Goal: Transaction & Acquisition: Book appointment/travel/reservation

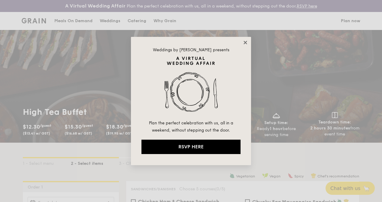
click at [246, 43] on icon at bounding box center [244, 42] width 3 height 3
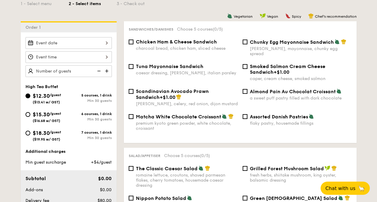
scroll to position [178, 0]
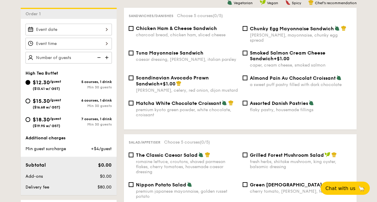
click at [107, 29] on input "$12.30 /guest ($13.41 w/ GST)" at bounding box center [68, 30] width 86 height 12
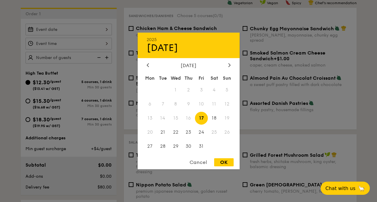
click at [226, 163] on div "OK" at bounding box center [223, 162] width 19 height 8
type input "Oct 17, 2025"
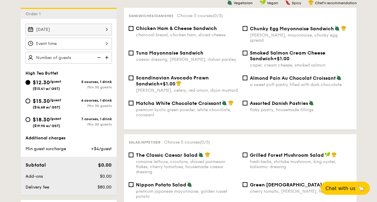
click at [108, 43] on input "$12.30 /guest ($13.41 w/ GST)" at bounding box center [68, 44] width 86 height 12
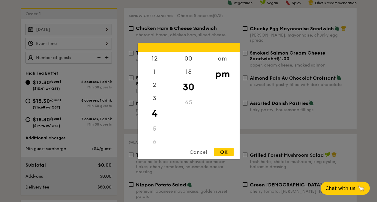
click at [154, 142] on div "6" at bounding box center [155, 142] width 34 height 13
drag, startPoint x: 154, startPoint y: 130, endPoint x: 162, endPoint y: 130, distance: 7.5
click at [162, 130] on div "5" at bounding box center [155, 128] width 34 height 13
click at [154, 141] on div "6" at bounding box center [155, 142] width 34 height 13
drag, startPoint x: 171, startPoint y: 100, endPoint x: 173, endPoint y: 131, distance: 31.2
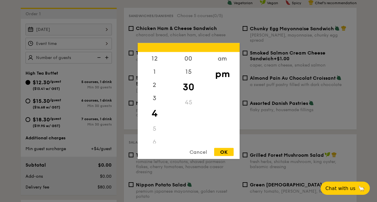
click at [172, 130] on div "12 1 2 3 4 5 6 7 8 9 10 11 00 15 30 45 am pm" at bounding box center [189, 97] width 102 height 91
click at [154, 113] on div "8" at bounding box center [155, 114] width 34 height 13
click at [154, 114] on div "8" at bounding box center [155, 114] width 34 height 13
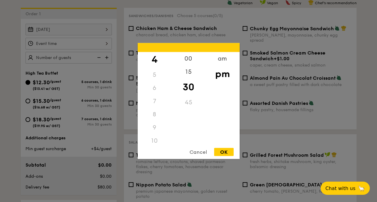
click at [154, 114] on div "8" at bounding box center [155, 114] width 34 height 13
click at [159, 121] on div "9" at bounding box center [155, 127] width 34 height 13
click at [153, 116] on div "8" at bounding box center [155, 114] width 34 height 13
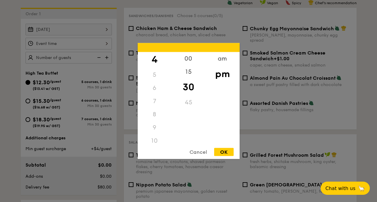
click at [154, 72] on div "5" at bounding box center [155, 74] width 34 height 13
drag, startPoint x: 172, startPoint y: 88, endPoint x: 176, endPoint y: 55, distance: 33.3
click at [176, 55] on div "00 15 30 45" at bounding box center [189, 97] width 34 height 91
click at [198, 153] on div "Cancel" at bounding box center [198, 152] width 29 height 8
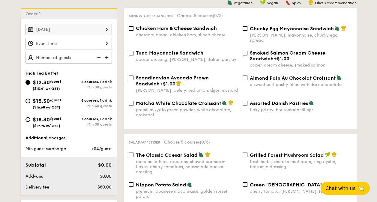
click at [108, 42] on input "$12.30 /guest ($13.41 w/ GST)" at bounding box center [68, 44] width 86 height 12
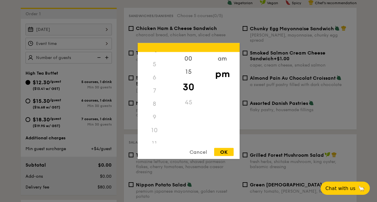
scroll to position [71, 0]
drag, startPoint x: 171, startPoint y: 115, endPoint x: 169, endPoint y: 100, distance: 16.0
click at [169, 99] on div "12 1 2 3 4 5 6 7 8 9 10 11" at bounding box center [155, 97] width 34 height 91
click at [155, 114] on div "4" at bounding box center [155, 113] width 34 height 17
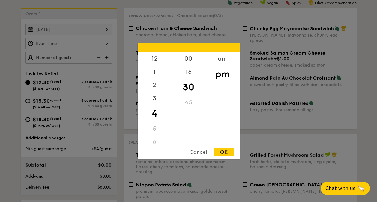
click at [225, 153] on div "OK" at bounding box center [223, 152] width 19 height 8
type input "4:30PM"
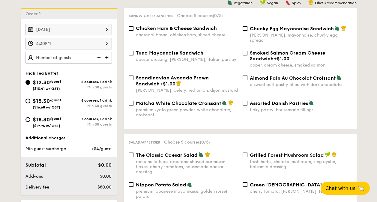
click at [106, 57] on img at bounding box center [107, 57] width 9 height 11
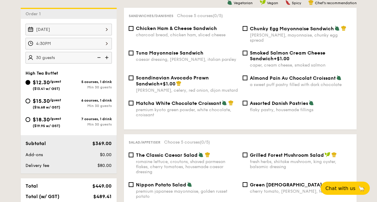
click at [106, 57] on img at bounding box center [107, 57] width 9 height 11
type input "40 guests"
click at [26, 101] on input "$15.30 /guest ($16.68 w/ GST) 6 courses, 1 drink Min 30 guests" at bounding box center [27, 101] width 5 height 5
radio input "true"
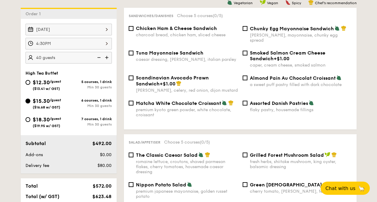
radio input "true"
click at [28, 120] on input "$18.30 /guest ($19.95 w/ GST) 7 courses, 1 drink Min 30 guests" at bounding box center [27, 119] width 5 height 5
radio input "true"
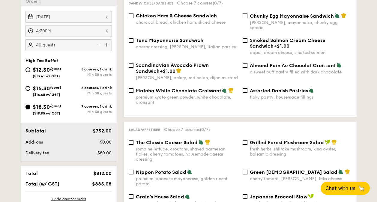
scroll to position [178, 0]
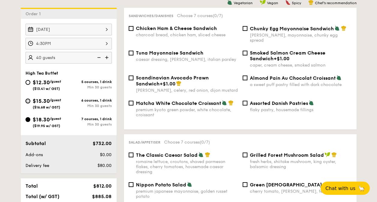
click at [28, 101] on input "$15.30 /guest ($16.68 w/ GST) 6 courses, 1 drink Min 30 guests" at bounding box center [27, 101] width 5 height 5
radio input "true"
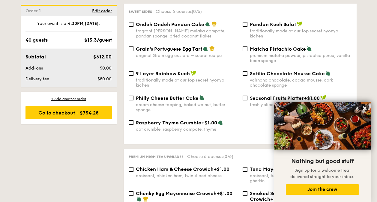
scroll to position [685, 0]
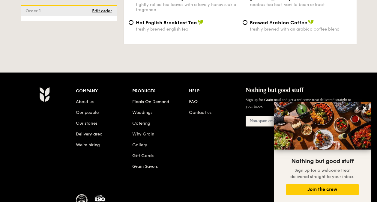
scroll to position [1122, 0]
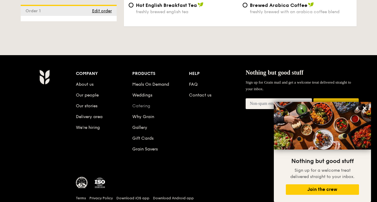
click at [137, 103] on link "Catering" at bounding box center [141, 105] width 18 height 5
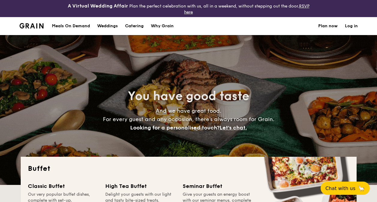
select select
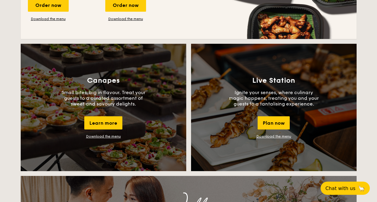
scroll to position [540, 0]
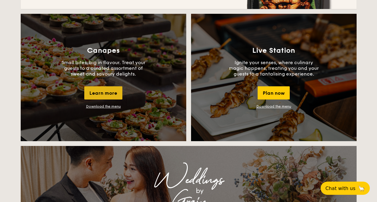
click at [105, 93] on div "Learn more" at bounding box center [103, 92] width 38 height 13
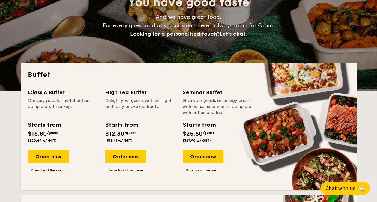
scroll to position [90, 0]
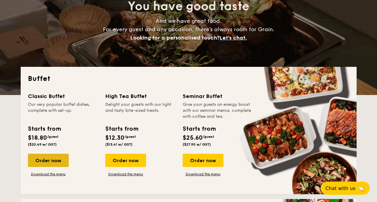
click at [48, 158] on div "Order now" at bounding box center [48, 160] width 41 height 13
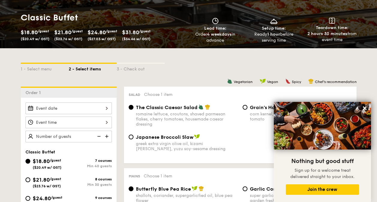
scroll to position [119, 0]
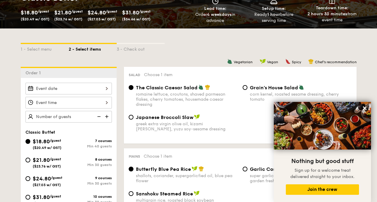
select select
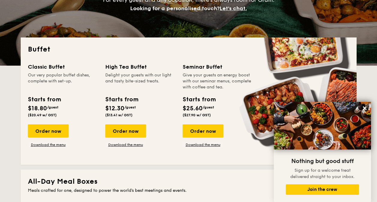
scroll to position [107, 0]
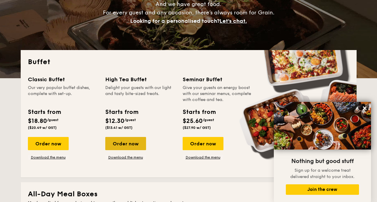
click at [121, 139] on div "Order now" at bounding box center [125, 143] width 41 height 13
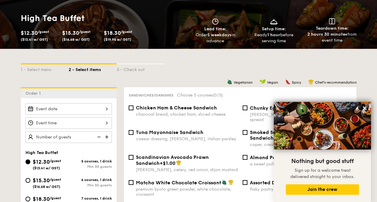
scroll to position [119, 0]
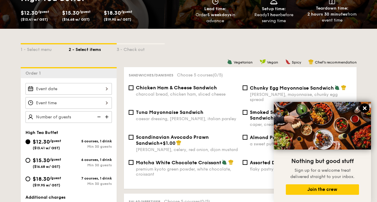
click at [364, 107] on icon at bounding box center [365, 108] width 4 height 4
